Goal: Check status: Check status

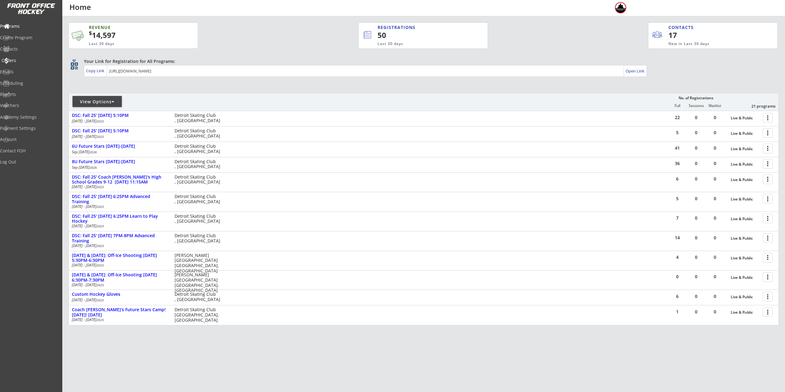
click at [23, 58] on div "Orders" at bounding box center [30, 60] width 56 height 4
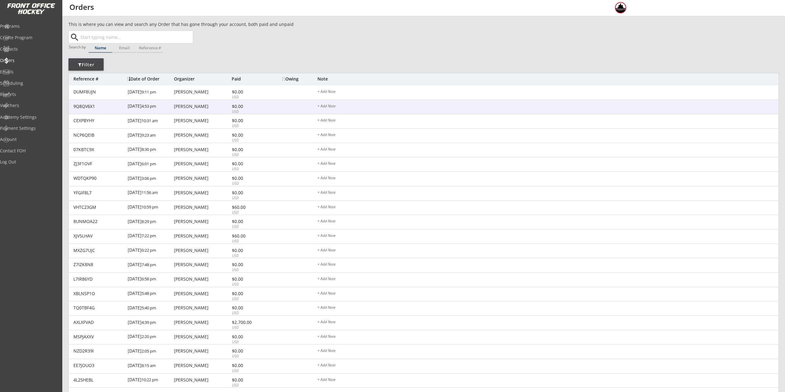
click at [154, 108] on div "[DATE] 4:53 pm" at bounding box center [150, 107] width 45 height 14
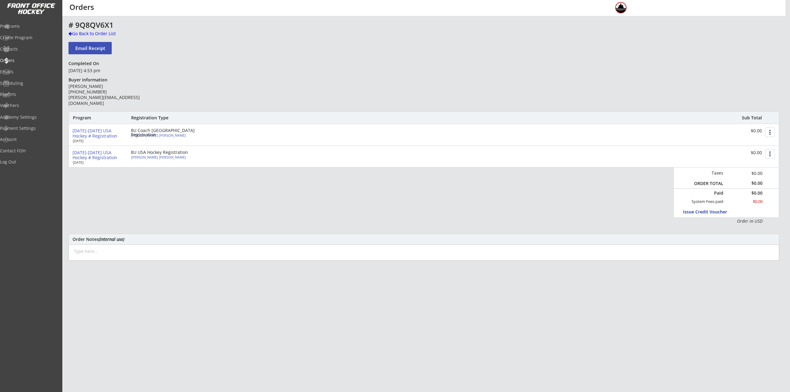
click at [143, 135] on div "[PERSON_NAME] [PERSON_NAME]" at bounding box center [165, 135] width 69 height 3
select select ""Youth S/M""
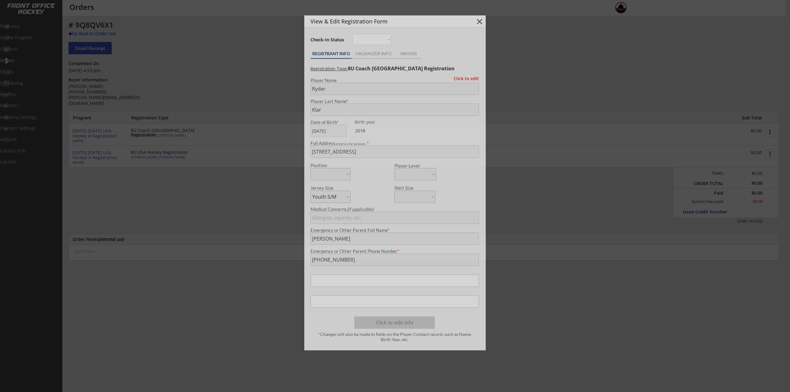
type input "[DATE]"
type input "273502341KLARR"
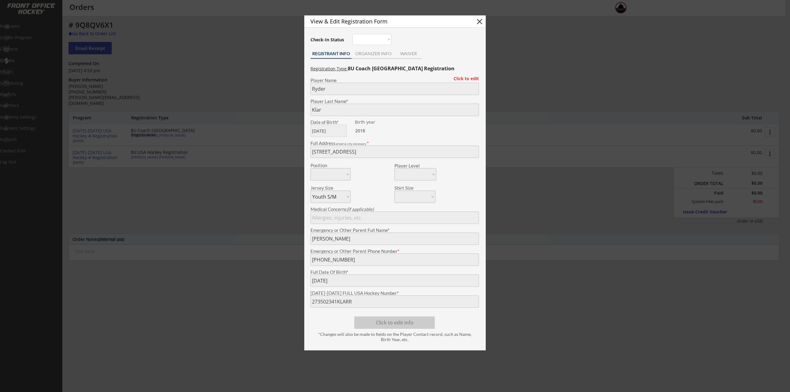
click at [309, 300] on div "[DATE]-[DATE] FULL USA Hockey Number *" at bounding box center [394, 297] width 175 height 21
drag, startPoint x: 262, startPoint y: 279, endPoint x: 185, endPoint y: 180, distance: 124.6
click at [261, 278] on div at bounding box center [395, 196] width 790 height 392
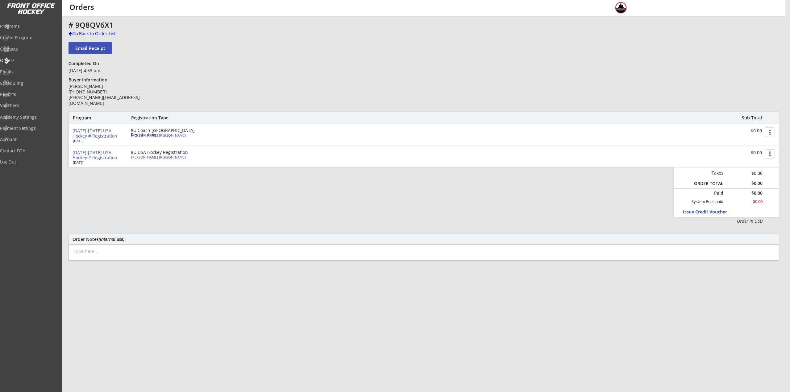
click at [142, 157] on div "[PERSON_NAME] [PERSON_NAME]" at bounding box center [165, 156] width 69 height 3
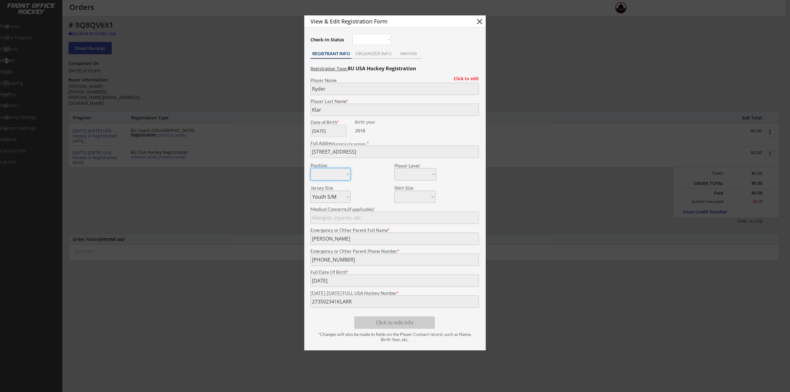
click at [142, 157] on div at bounding box center [395, 196] width 790 height 392
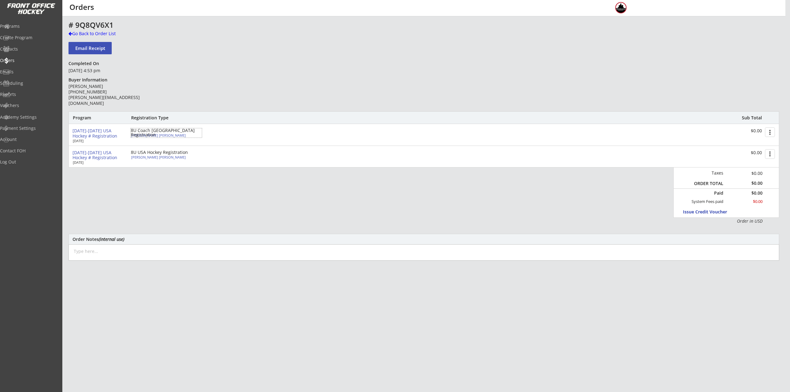
click at [133, 137] on div "[PERSON_NAME] [PERSON_NAME]" at bounding box center [165, 135] width 69 height 3
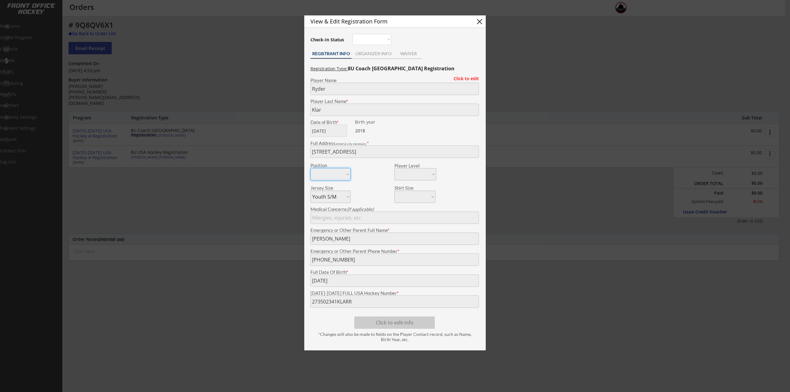
click at [133, 137] on div at bounding box center [395, 196] width 790 height 392
